Goal: Task Accomplishment & Management: Manage account settings

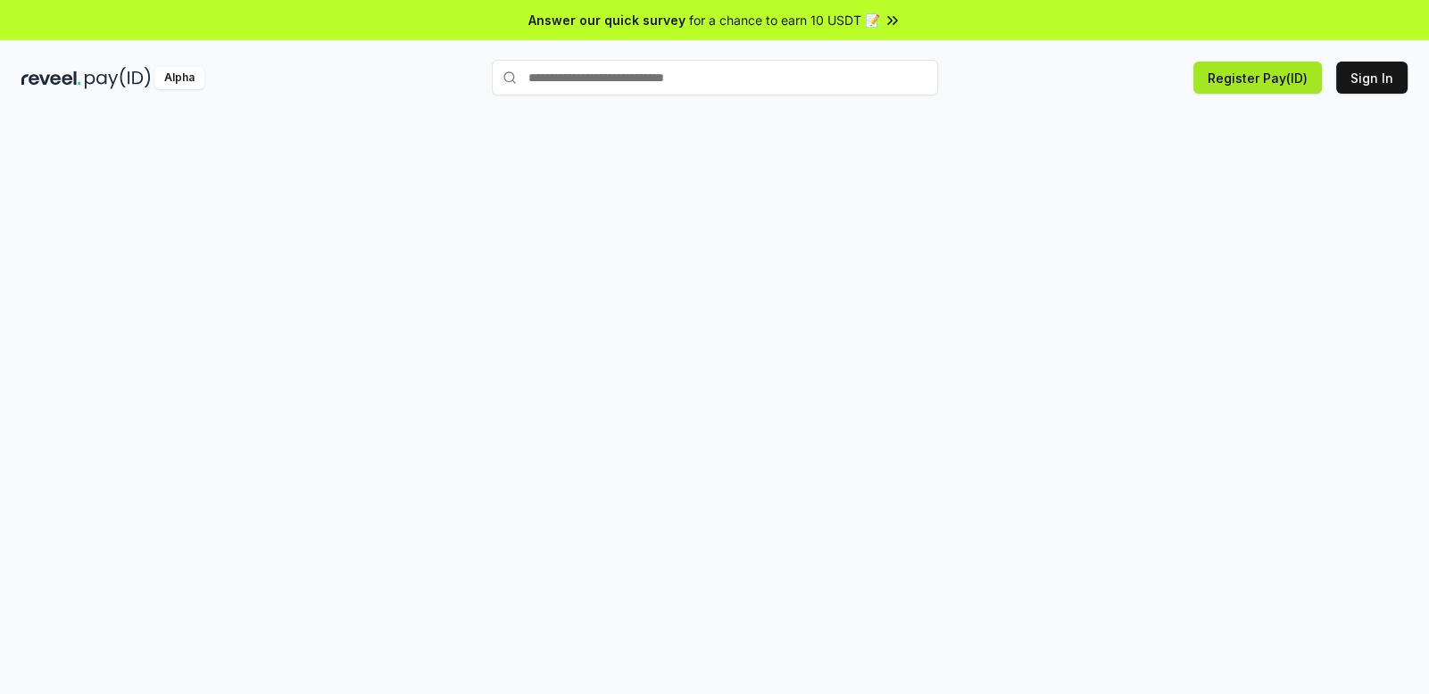
click at [1232, 88] on button "Register Pay(ID)" at bounding box center [1257, 78] width 129 height 32
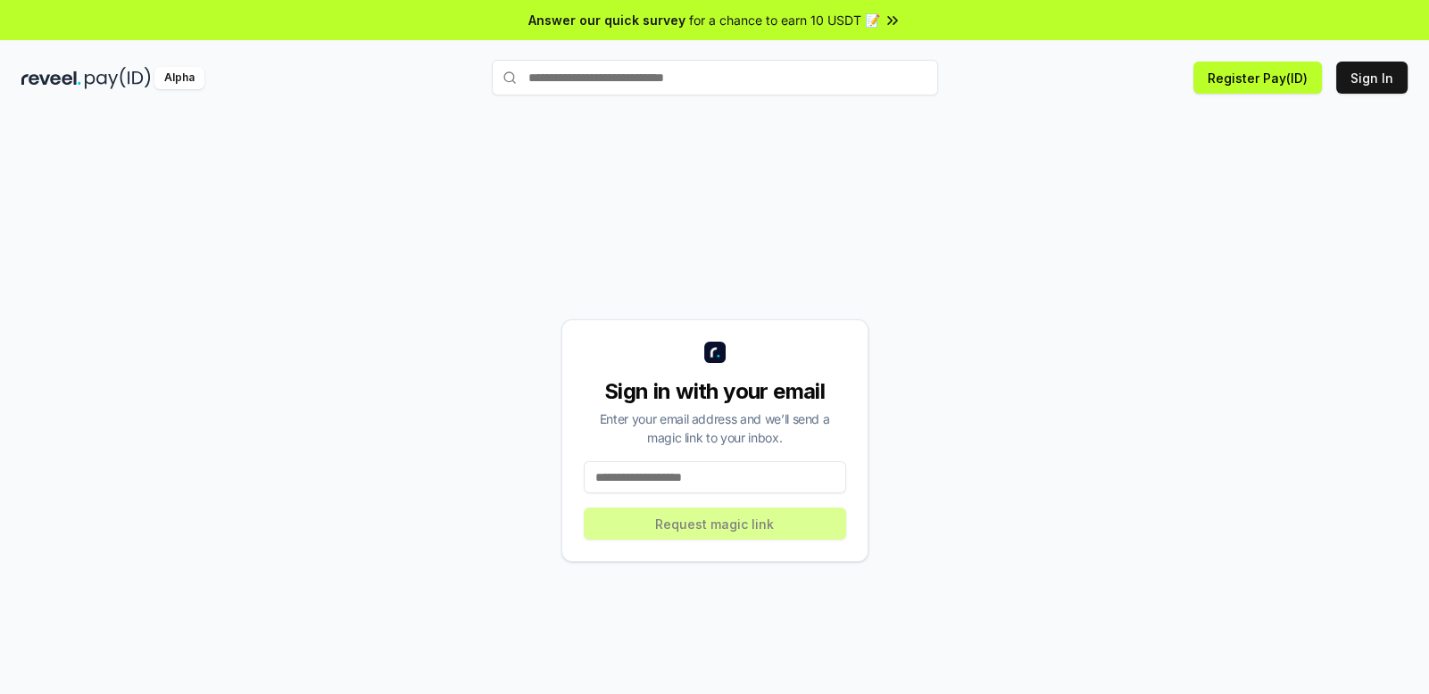
click at [663, 481] on input at bounding box center [715, 477] width 262 height 32
type input "**********"
click at [706, 524] on button "Request magic link" at bounding box center [715, 524] width 262 height 32
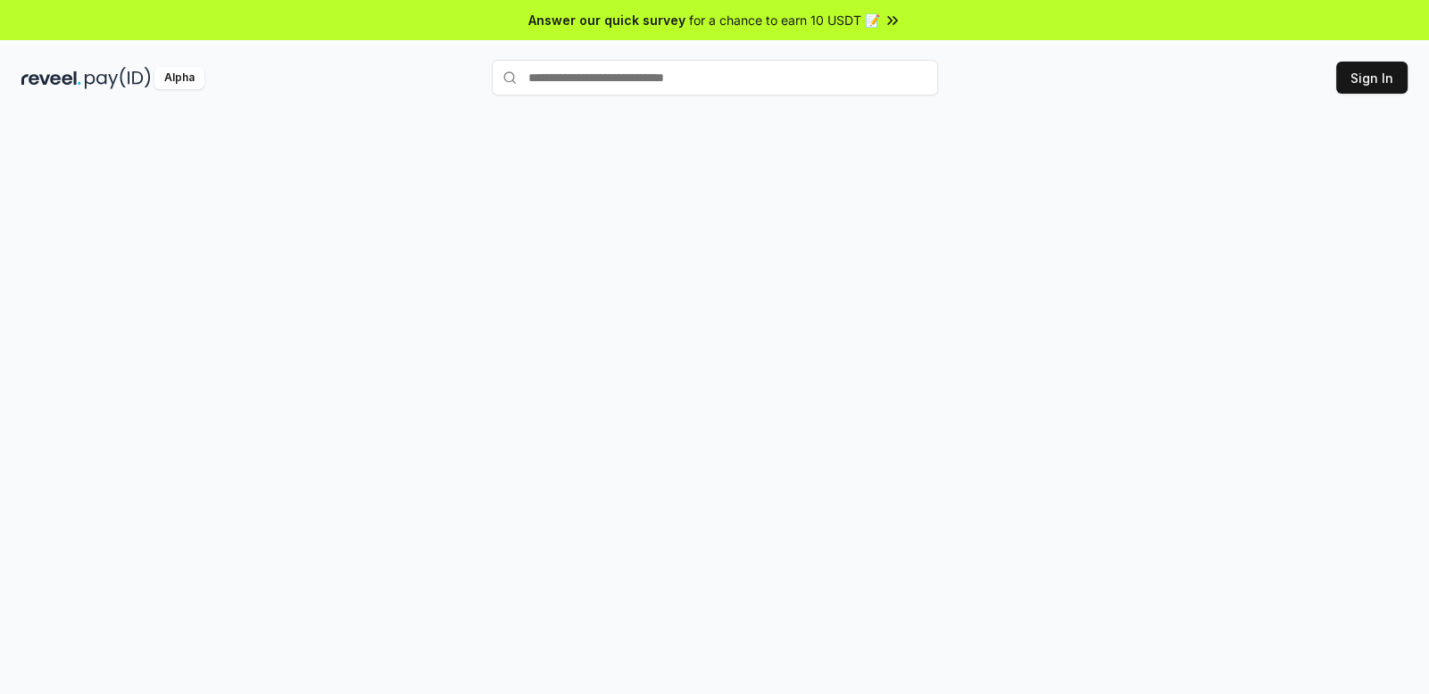
drag, startPoint x: 0, startPoint y: 0, endPoint x: 1141, endPoint y: 61, distance: 1142.2
click at [1141, 61] on div "Alpha Sign In" at bounding box center [714, 77] width 1429 height 46
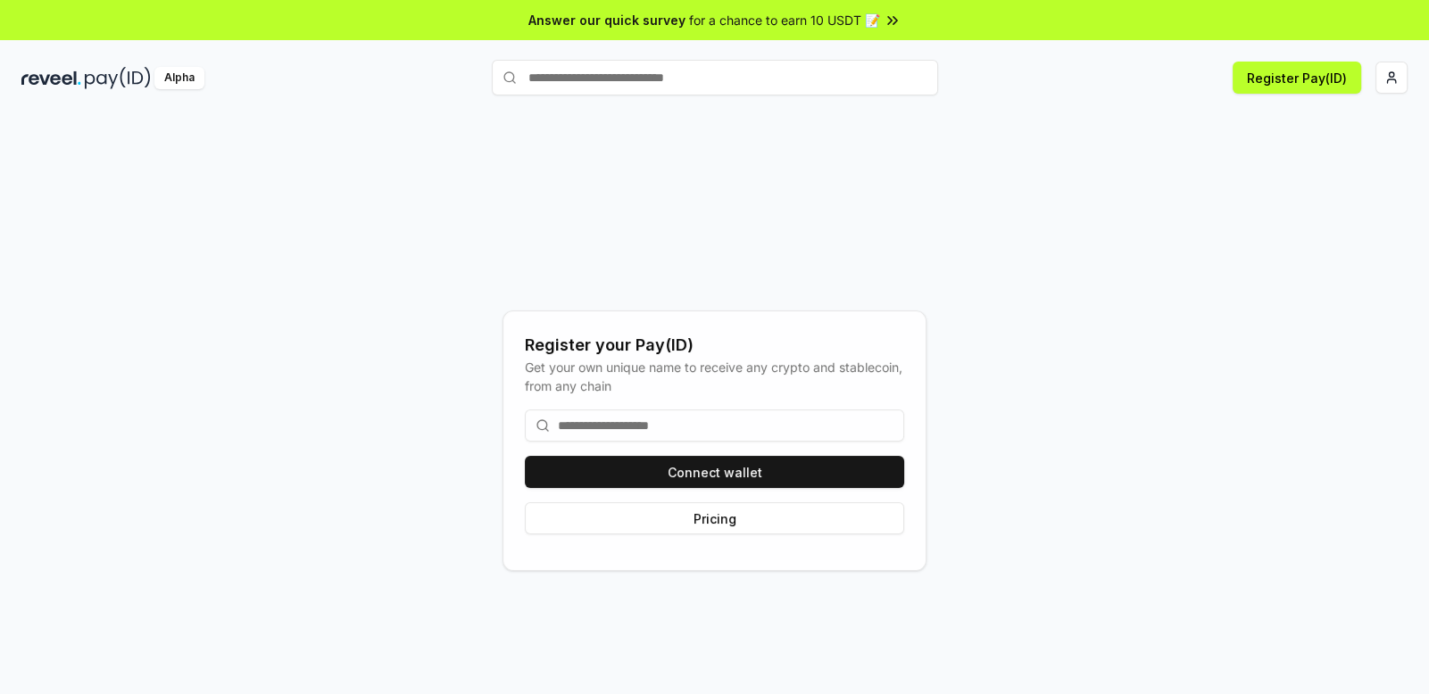
click at [664, 426] on input at bounding box center [714, 426] width 379 height 32
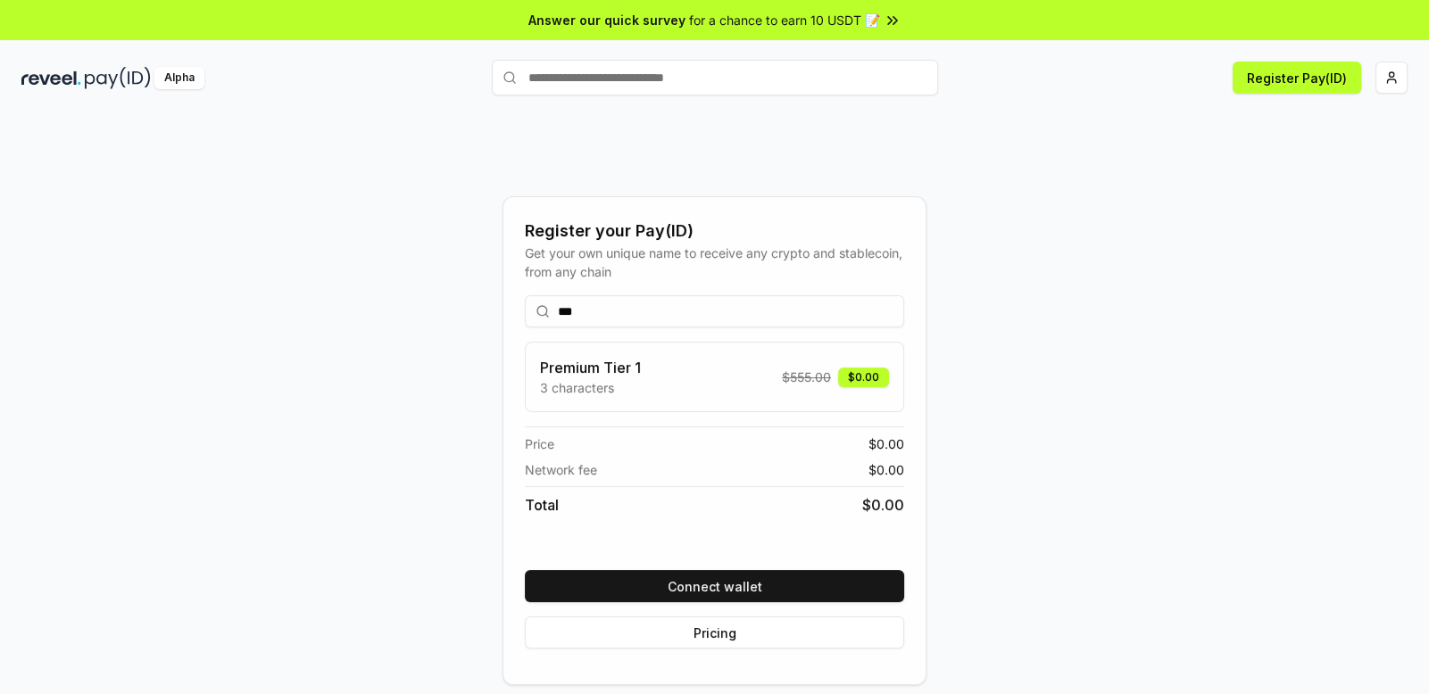
type input "***"
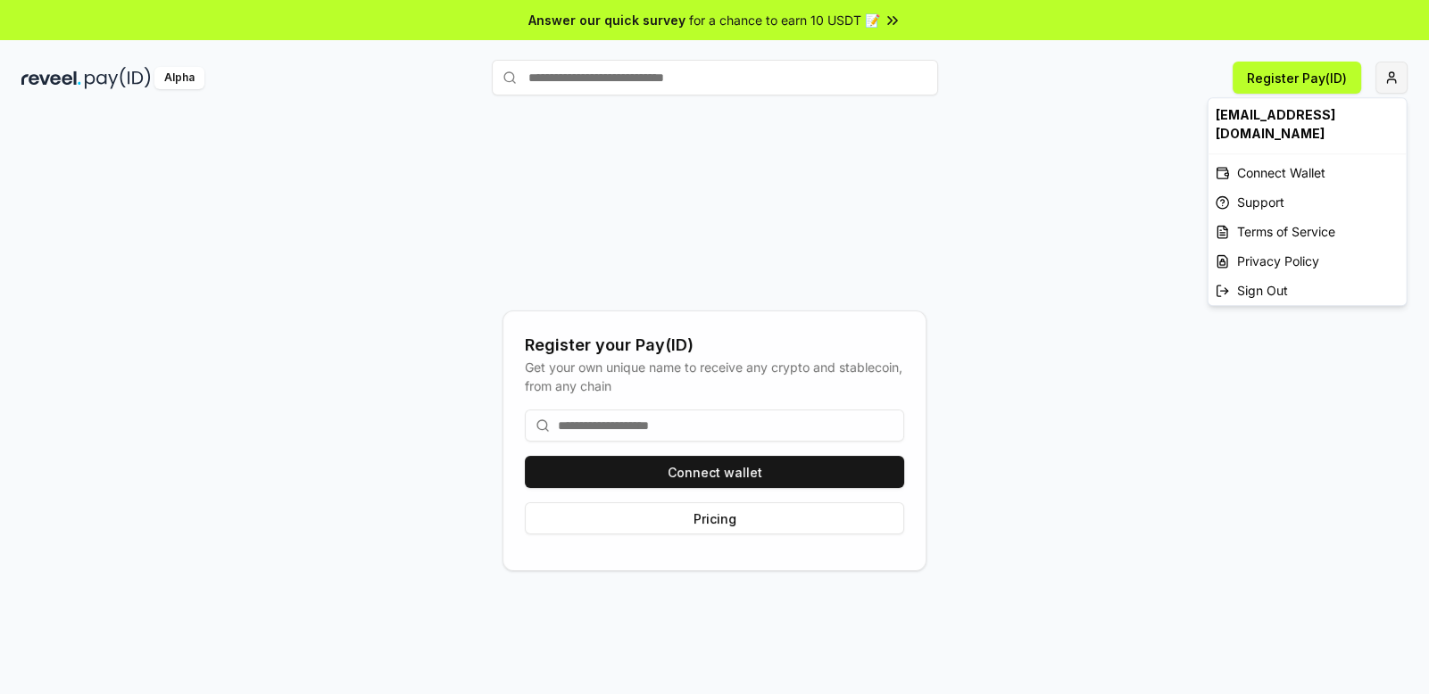
click at [1384, 79] on html "Answer our quick survey for a chance to earn 10 USDT 📝 Alpha Register Pay(ID) R…" at bounding box center [714, 347] width 1429 height 694
click at [1260, 276] on div "Sign Out" at bounding box center [1307, 290] width 198 height 29
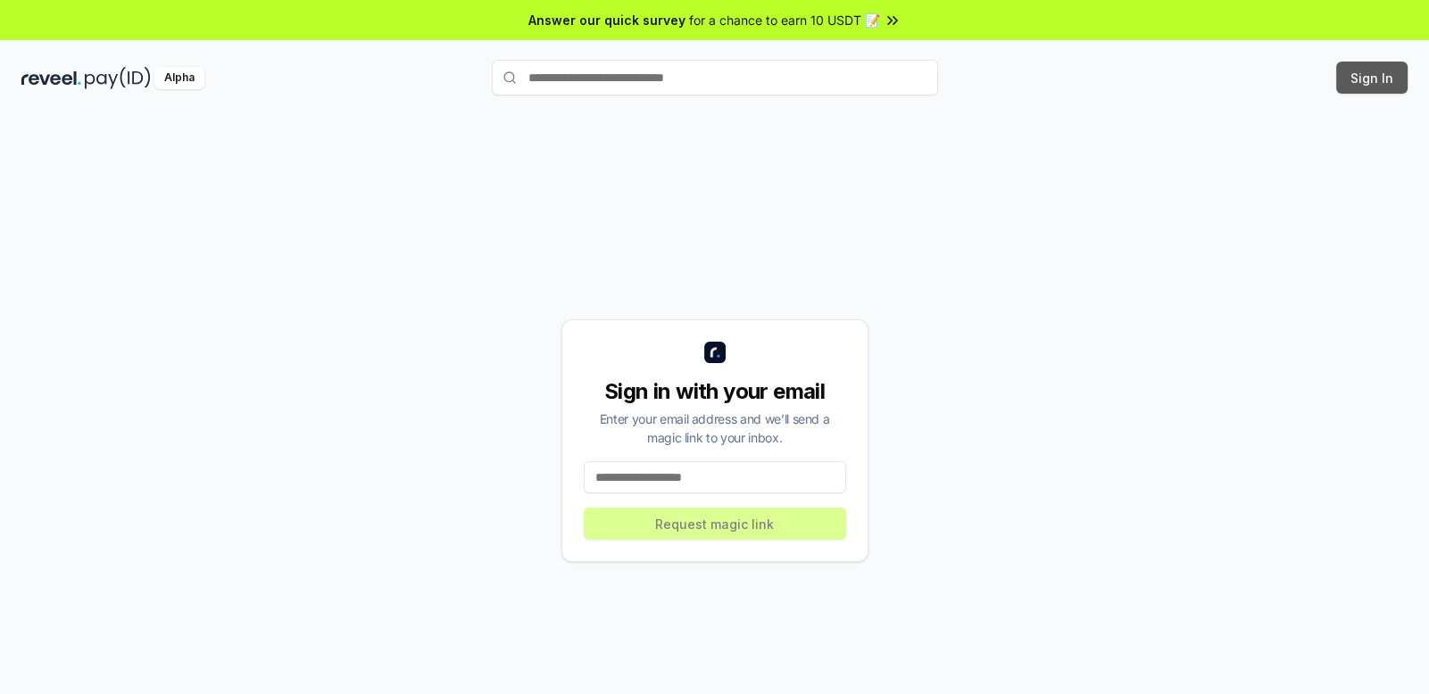
click at [1375, 79] on button "Sign In" at bounding box center [1371, 78] width 71 height 32
click at [1362, 89] on button "Sign In" at bounding box center [1371, 78] width 71 height 32
click at [735, 481] on input at bounding box center [715, 477] width 262 height 32
type input "*"
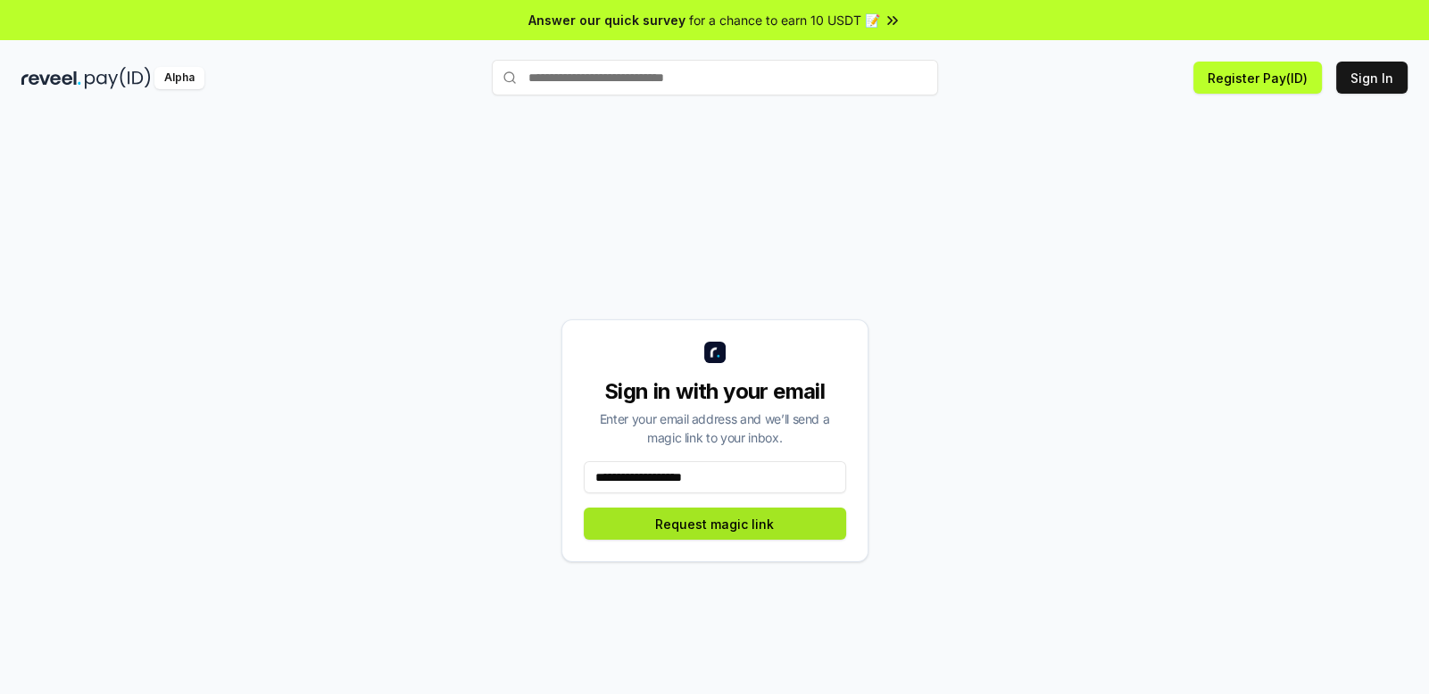
type input "**********"
click at [710, 529] on button "Request magic link" at bounding box center [715, 524] width 262 height 32
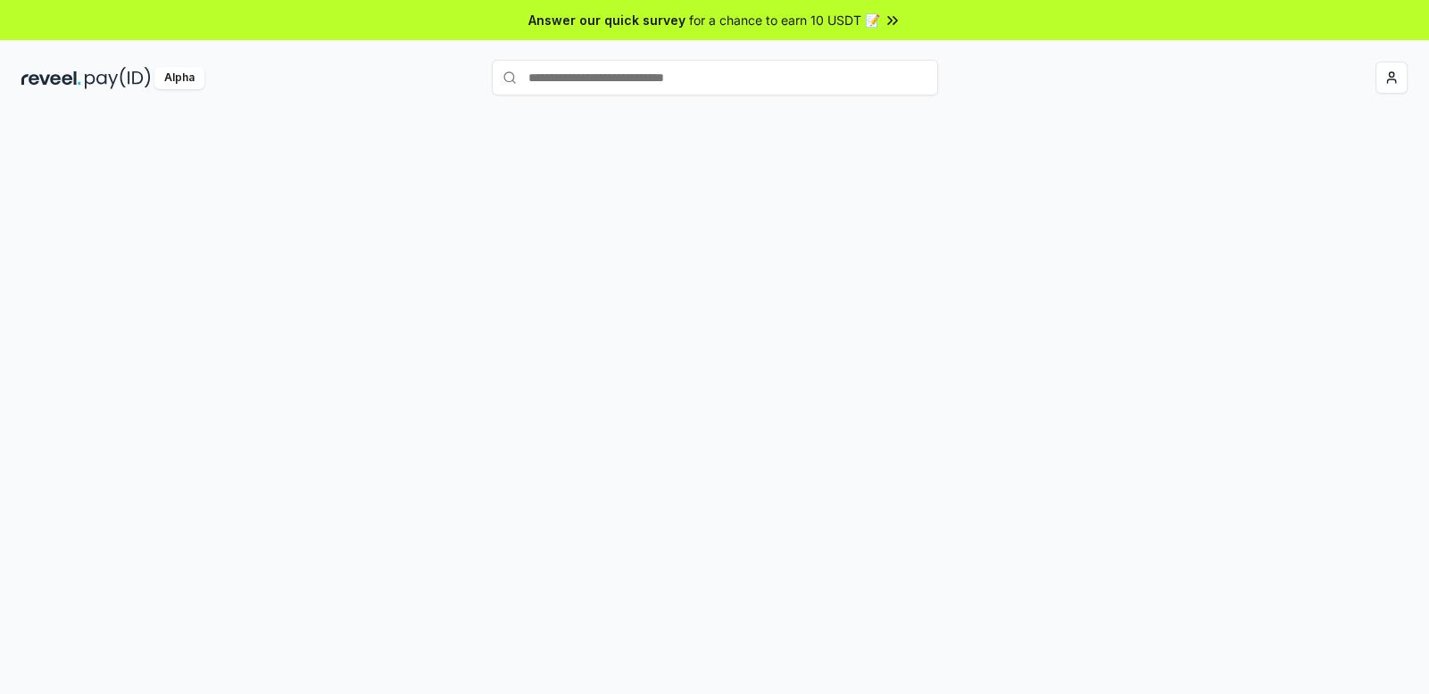
drag, startPoint x: 0, startPoint y: 0, endPoint x: 977, endPoint y: 146, distance: 988.2
click at [977, 146] on div at bounding box center [714, 423] width 1429 height 644
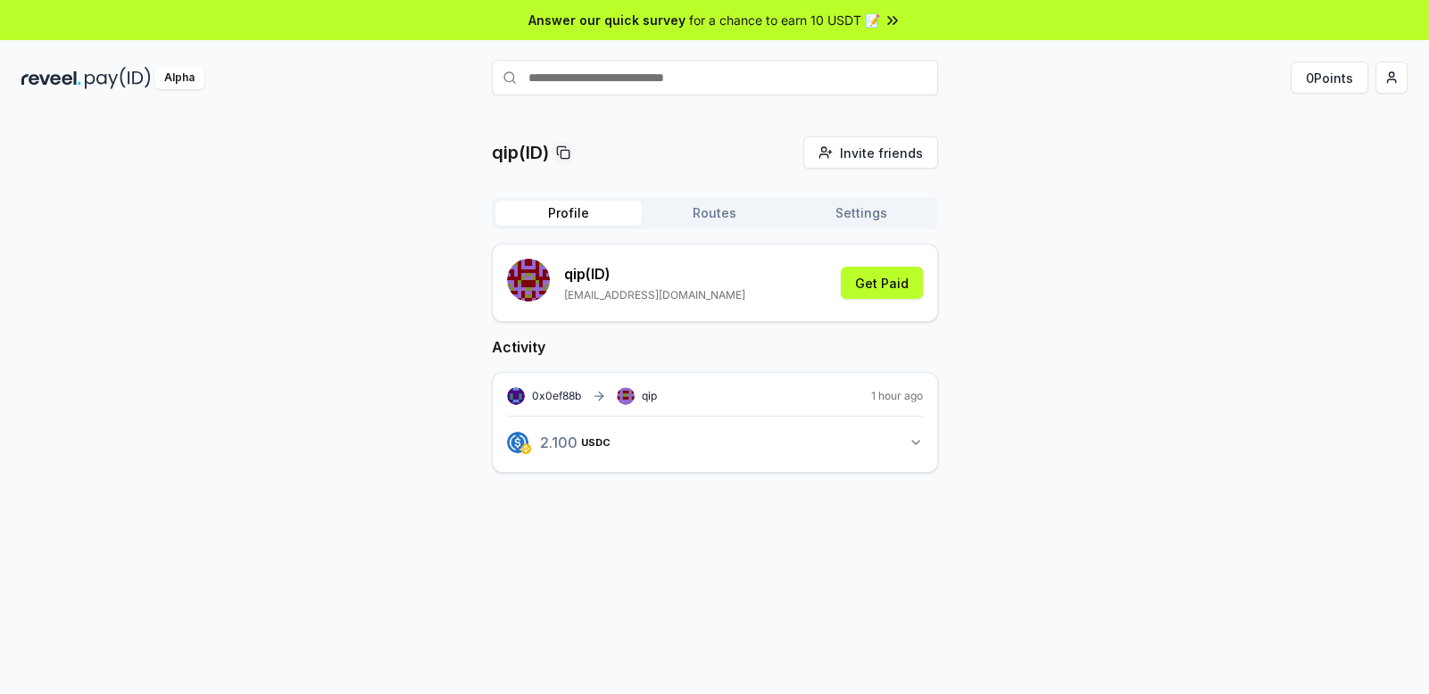
click at [859, 225] on button "Settings" at bounding box center [861, 213] width 146 height 25
click at [558, 217] on button "Profile" at bounding box center [568, 213] width 146 height 25
click at [892, 298] on button "Get Paid" at bounding box center [882, 283] width 82 height 32
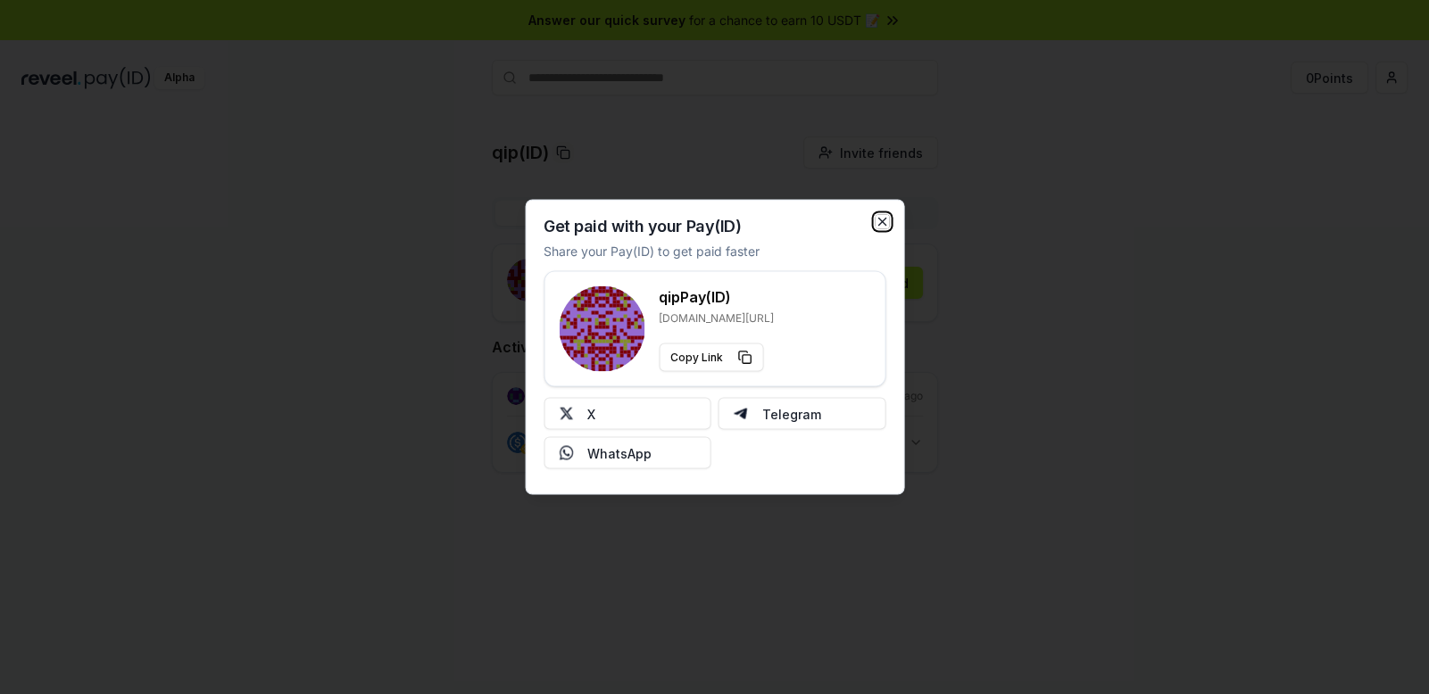
click at [878, 219] on icon "button" at bounding box center [881, 222] width 7 height 7
